Goal: Check status: Check status

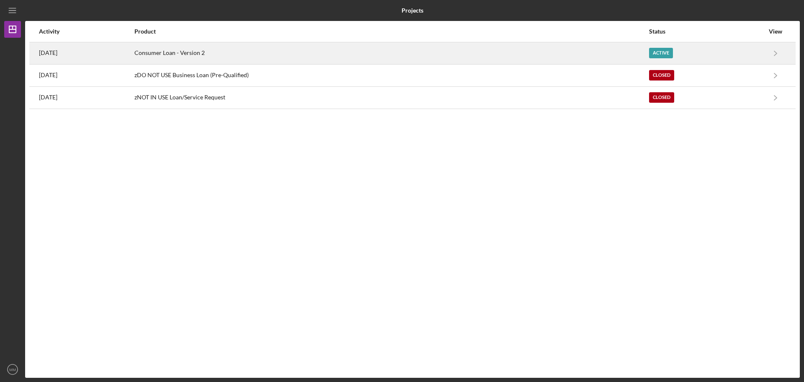
click at [671, 52] on div "Active" at bounding box center [661, 53] width 24 height 10
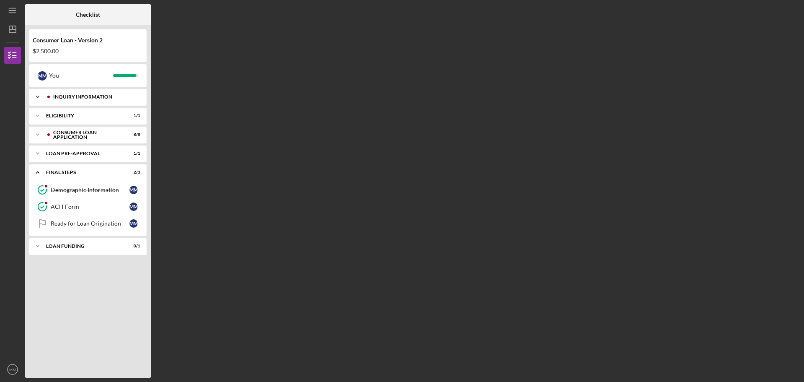
click at [90, 98] on div "Inquiry Information" at bounding box center [94, 96] width 83 height 5
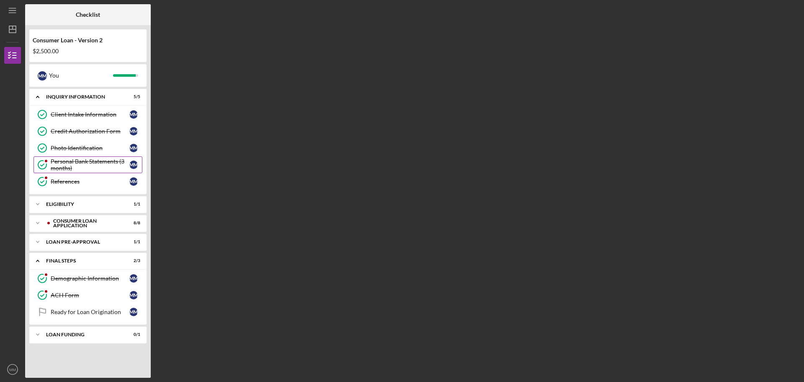
click at [73, 163] on div "Personal Bank Statements (3 months)" at bounding box center [90, 164] width 79 height 13
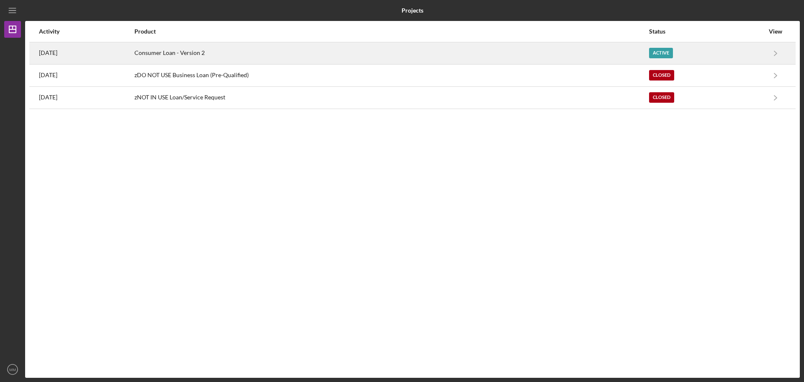
click at [660, 52] on div "Active" at bounding box center [661, 53] width 24 height 10
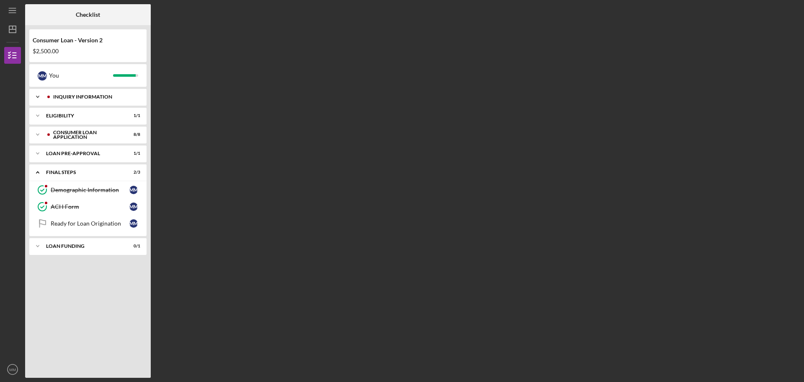
click at [93, 95] on div "Inquiry Information" at bounding box center [94, 96] width 83 height 5
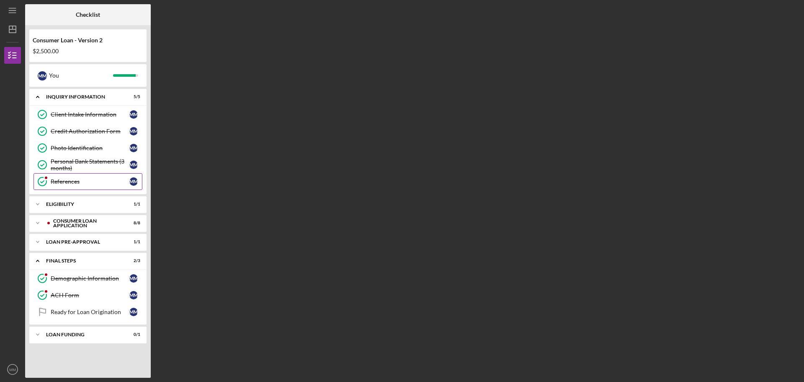
click at [71, 179] on div "References" at bounding box center [90, 181] width 79 height 7
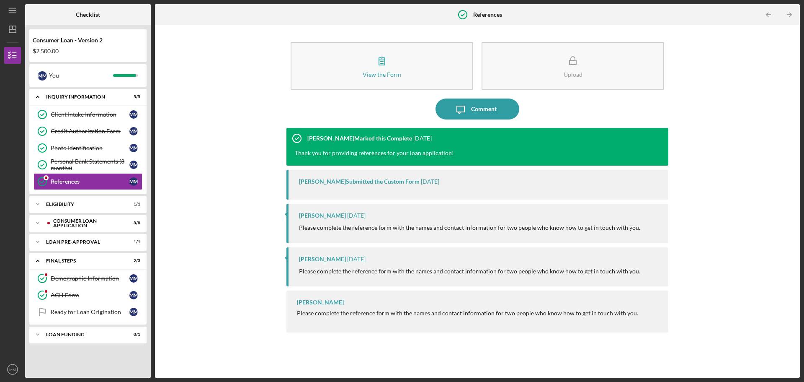
click at [388, 183] on div "[PERSON_NAME] Submitted the Custom Form" at bounding box center [359, 181] width 121 height 7
click at [80, 221] on div "Consumer Loan Application" at bounding box center [94, 222] width 83 height 5
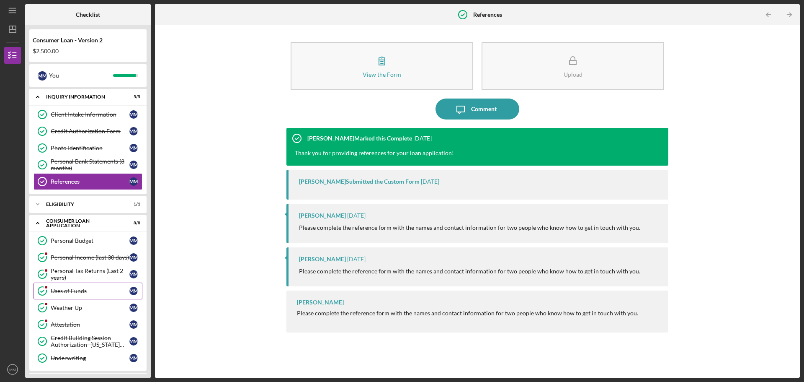
scroll to position [84, 0]
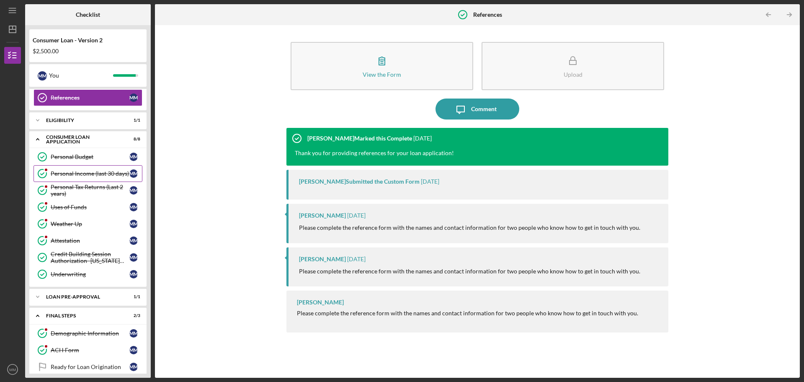
click at [94, 170] on div "Personal Income (last 30 days)" at bounding box center [90, 173] width 79 height 7
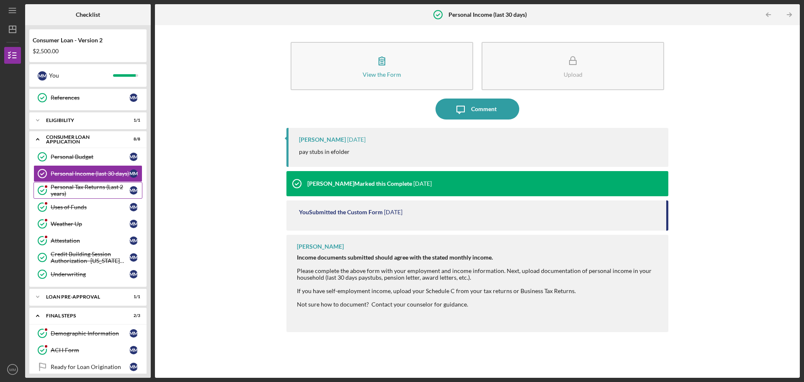
click at [72, 188] on div "Personal Tax Returns (Last 2 years)" at bounding box center [90, 189] width 79 height 13
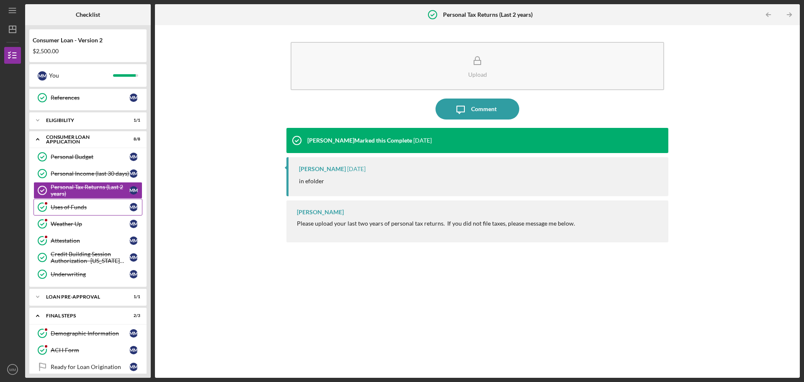
click at [81, 206] on div "Uses of Funds" at bounding box center [90, 207] width 79 height 7
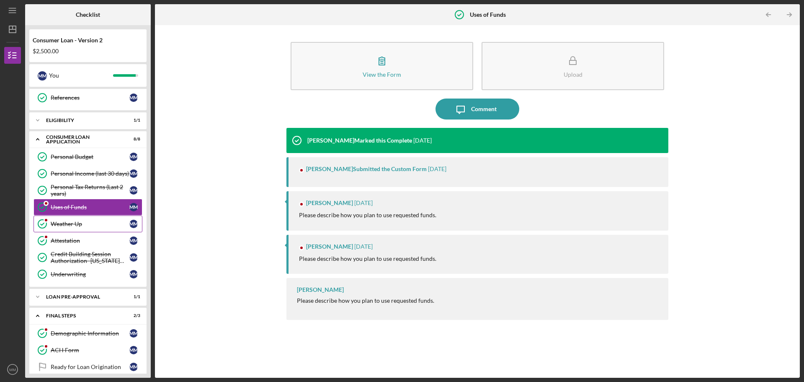
click at [61, 223] on div "Weather Up" at bounding box center [90, 223] width 79 height 7
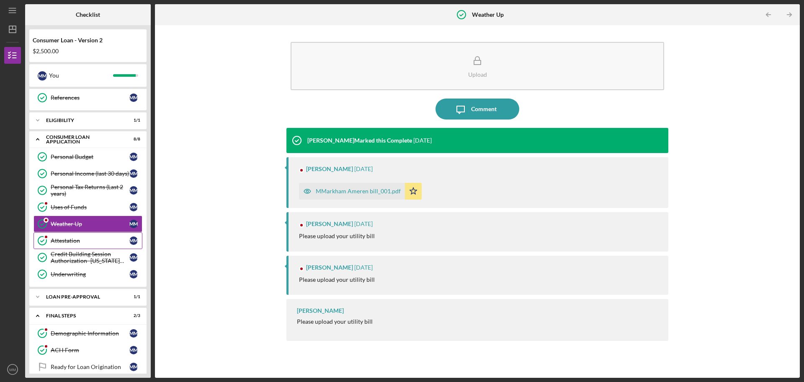
click at [63, 239] on div "Attestation" at bounding box center [90, 240] width 79 height 7
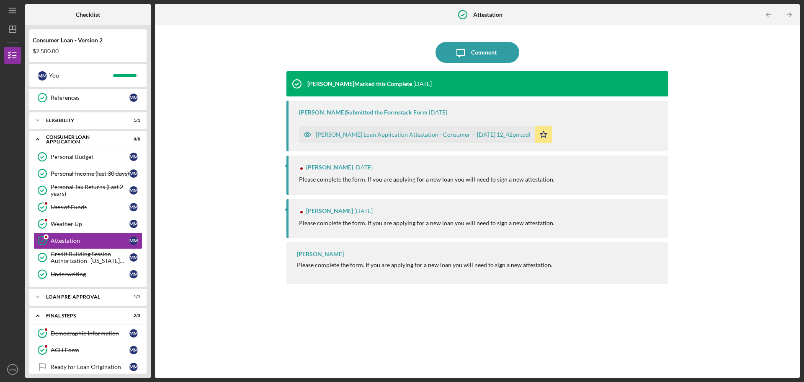
click at [384, 181] on p "Please complete the form. If you are applying for a new loan you will need to s…" at bounding box center [426, 179] width 255 height 9
click at [65, 206] on div "Uses of Funds" at bounding box center [90, 207] width 79 height 7
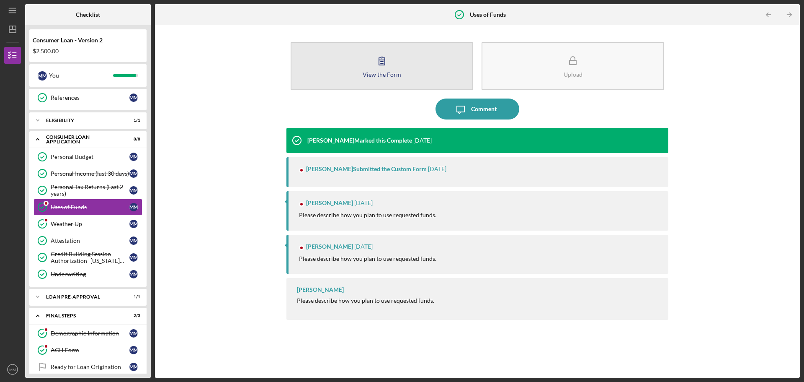
click at [387, 65] on icon "button" at bounding box center [382, 60] width 21 height 21
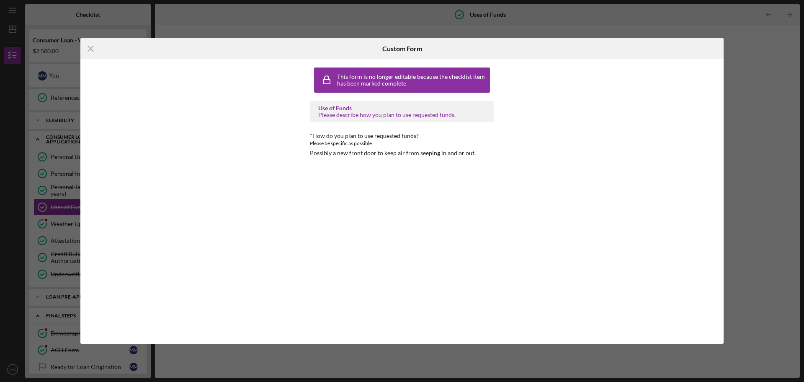
click at [343, 111] on div "Please describe how you plan to use requested funds." at bounding box center [402, 114] width 168 height 7
click at [354, 78] on div "This form is no longer editable because the checklist item has been marked comp…" at bounding box center [412, 79] width 151 height 13
click at [91, 51] on icon "Icon/Menu Close" at bounding box center [90, 48] width 21 height 21
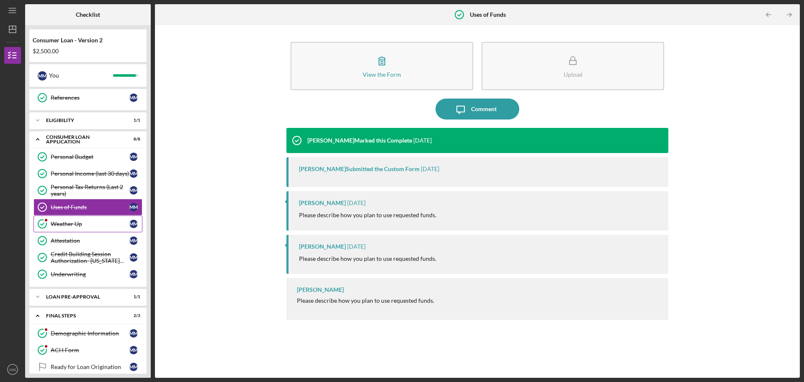
click at [60, 225] on div "Weather Up" at bounding box center [90, 223] width 79 height 7
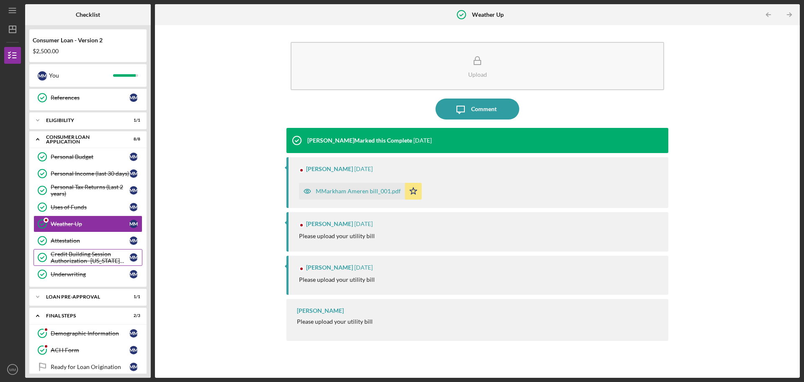
scroll to position [113, 0]
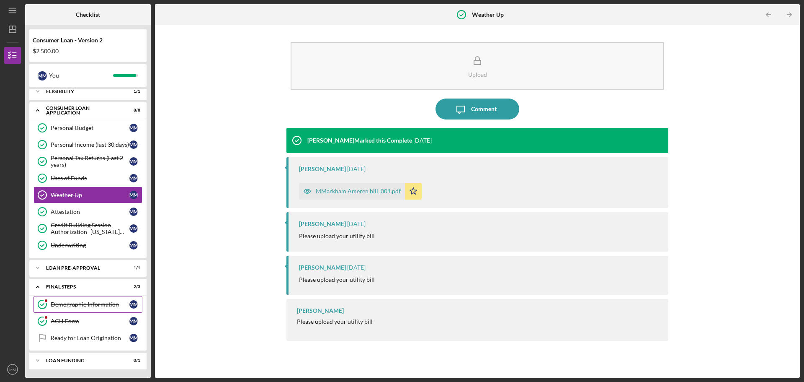
click at [87, 301] on link "Demographic Information Demographic Information M M" at bounding box center [88, 304] width 109 height 17
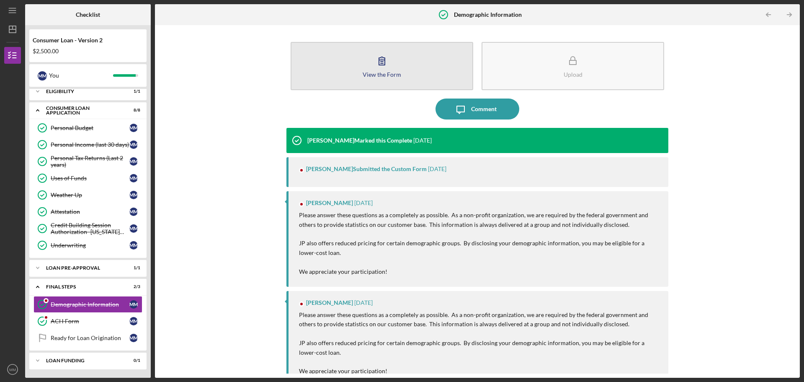
click at [388, 71] on div "View the Form" at bounding box center [382, 74] width 39 height 6
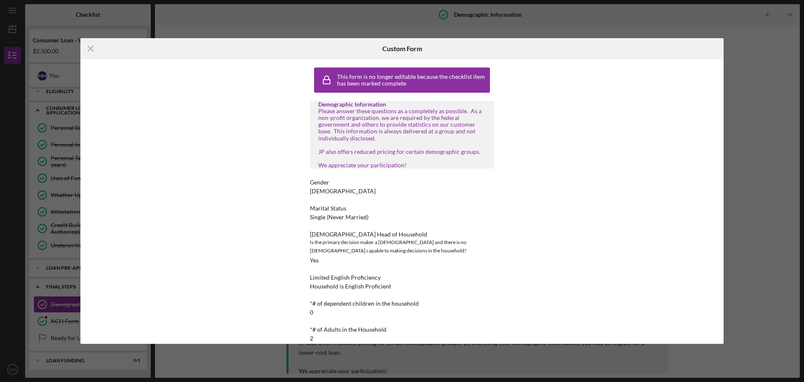
click at [596, 111] on div "This form is no longer editable because the checklist item has been marked comp…" at bounding box center [401, 201] width 643 height 284
click at [94, 46] on icon "Icon/Menu Close" at bounding box center [90, 48] width 21 height 21
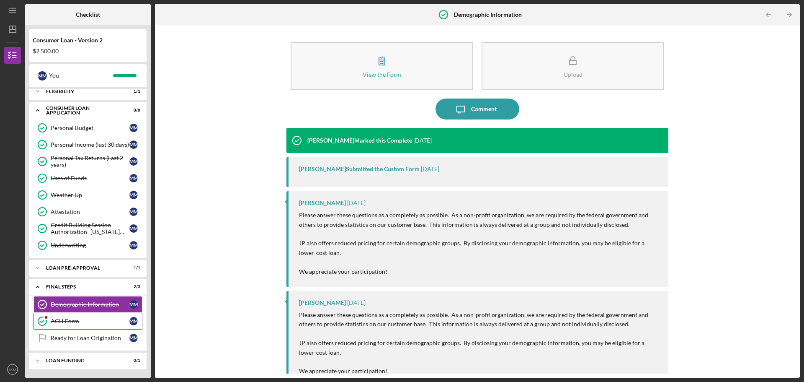
click at [63, 320] on div "ACH Form" at bounding box center [90, 320] width 79 height 7
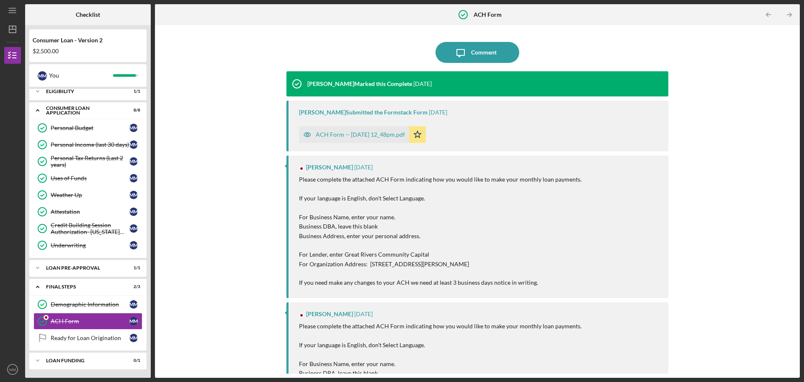
click at [332, 135] on div "ACH Form -- [DATE] 12_48pm.pdf" at bounding box center [360, 134] width 89 height 7
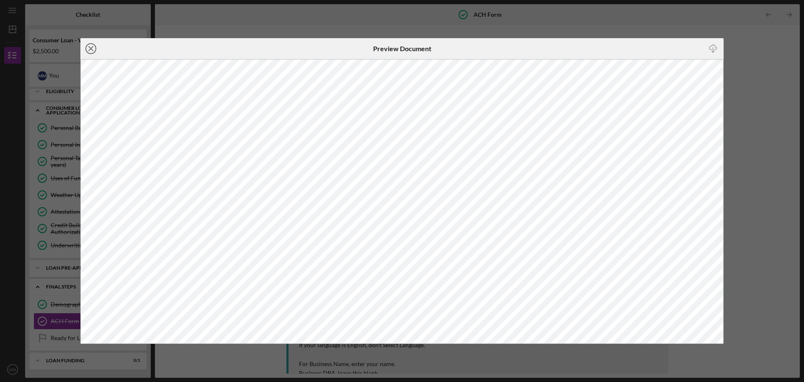
click at [91, 48] on line at bounding box center [91, 48] width 4 height 4
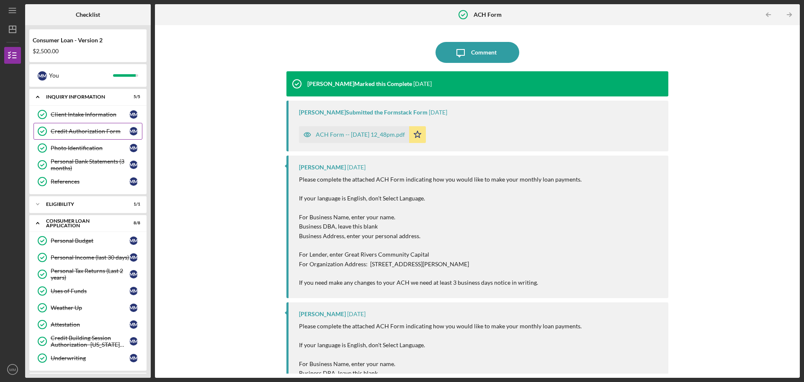
click at [69, 132] on div "Credit Authorization Form" at bounding box center [90, 131] width 79 height 7
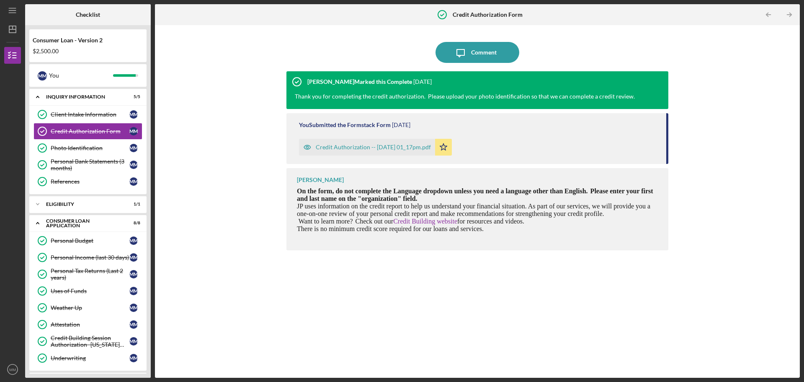
click at [336, 147] on div "Credit Authorization -- [DATE] 01_17pm.pdf" at bounding box center [373, 147] width 115 height 7
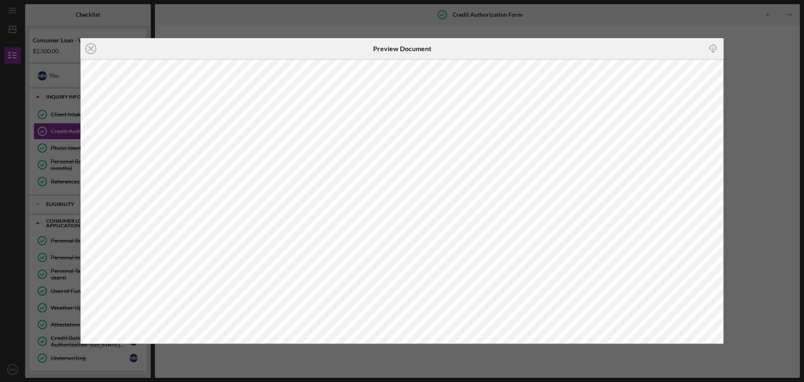
click at [671, 8] on div "Icon/Close Preview Document Icon/Download" at bounding box center [402, 191] width 804 height 382
drag, startPoint x: 85, startPoint y: 46, endPoint x: 85, endPoint y: 41, distance: 5.4
click at [85, 46] on icon "Icon/Close" at bounding box center [90, 48] width 21 height 21
